Goal: Find specific page/section: Find specific page/section

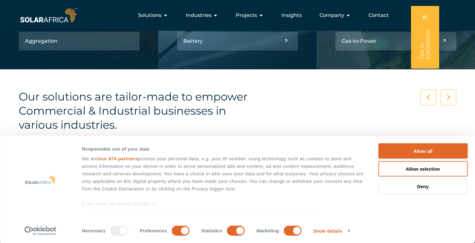
scroll to position [857, 0]
click at [382, 16] on span "Contact" at bounding box center [379, 16] width 20 height 8
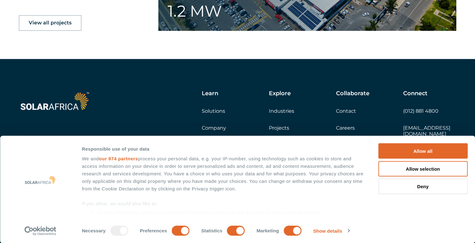
scroll to position [1033, 0]
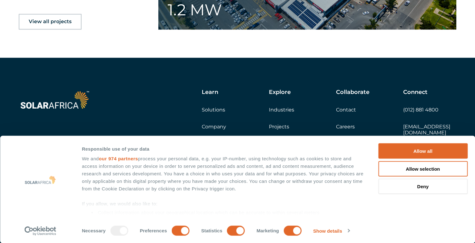
click at [278, 125] on link "Projects" at bounding box center [279, 126] width 20 height 6
